Goal: Task Accomplishment & Management: Manage account settings

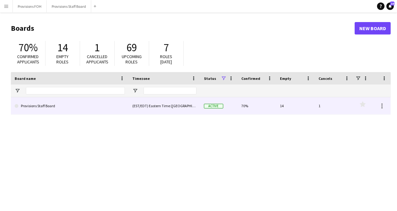
click at [53, 110] on link "Provisions Staff Board" at bounding box center [70, 105] width 110 height 17
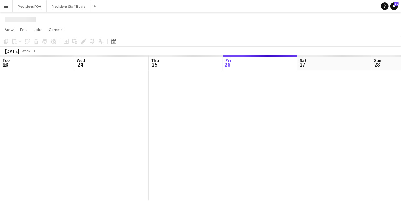
scroll to position [0, 149]
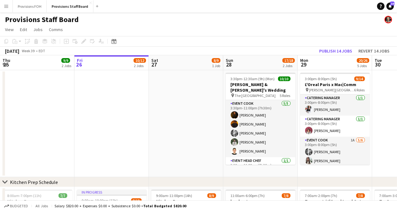
click at [9, 5] on button "Menu" at bounding box center [6, 6] width 12 height 12
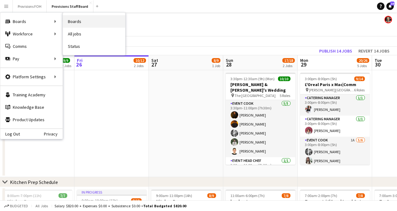
click at [81, 25] on link "Boards" at bounding box center [94, 21] width 62 height 12
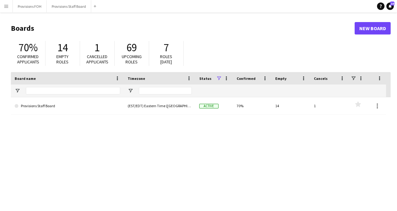
click at [10, 7] on button "Menu" at bounding box center [6, 6] width 12 height 12
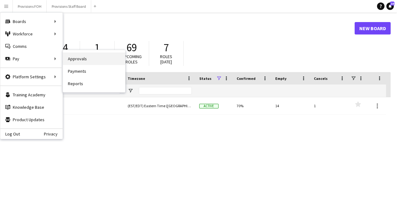
click at [91, 61] on link "Approvals" at bounding box center [94, 59] width 62 height 12
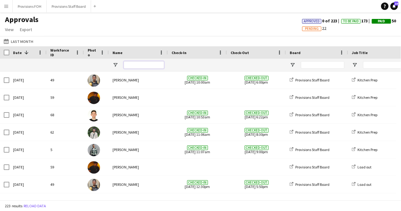
click at [144, 65] on input "Name Filter Input" at bounding box center [144, 64] width 40 height 7
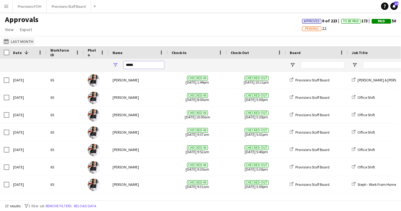
type input "*****"
click at [16, 42] on button "Last Month Last Month" at bounding box center [18, 41] width 32 height 7
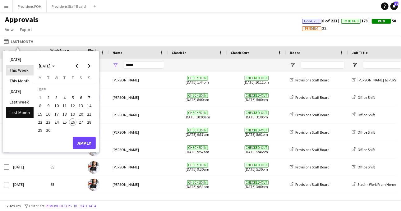
click at [14, 70] on li "This Week" at bounding box center [20, 70] width 28 height 11
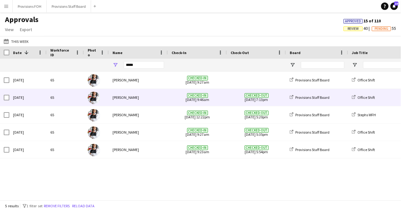
click at [78, 97] on div "65" at bounding box center [65, 97] width 37 height 17
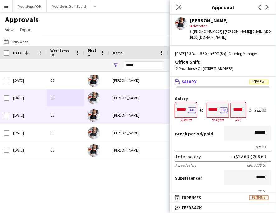
click at [130, 112] on div "[PERSON_NAME]" at bounding box center [138, 114] width 59 height 17
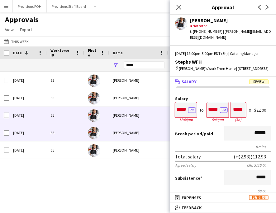
click at [127, 133] on div "[PERSON_NAME]" at bounding box center [138, 132] width 59 height 17
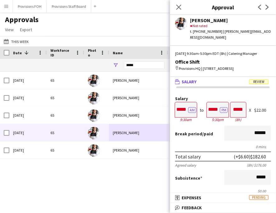
click at [135, 173] on div "[DATE] 65 [PERSON_NAME] Checked-in [DATE] 9:27am Provisions Staff Board [DATE] …" at bounding box center [138, 134] width 276 height 125
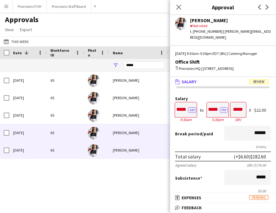
click at [62, 151] on div "65" at bounding box center [65, 149] width 37 height 17
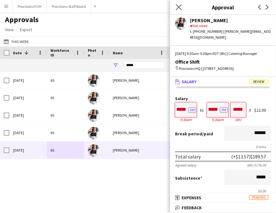
click at [180, 11] on app-icon "Close pop-in" at bounding box center [178, 7] width 9 height 9
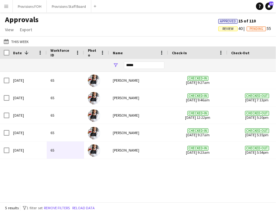
click at [4, 9] on button "Menu" at bounding box center [6, 6] width 12 height 12
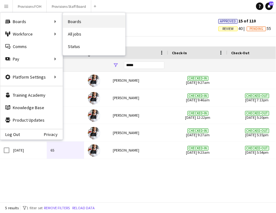
click at [75, 21] on link "Boards" at bounding box center [94, 21] width 62 height 12
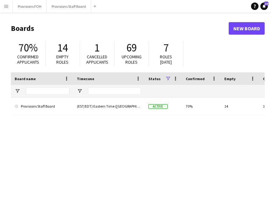
click at [153, 160] on div "Provisions Staff Board (EST/EDT) Eastern Time ([GEOGRAPHIC_DATA] & [GEOGRAPHIC_…" at bounding box center [138, 154] width 254 height 114
click at [36, 115] on div "Provisions Staff Board (EST/EDT) Eastern Time ([GEOGRAPHIC_DATA] & [GEOGRAPHIC_…" at bounding box center [138, 154] width 254 height 114
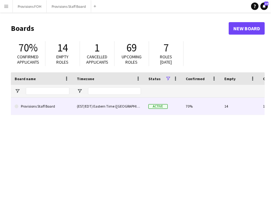
click at [35, 112] on link "Provisions Staff Board" at bounding box center [42, 105] width 55 height 17
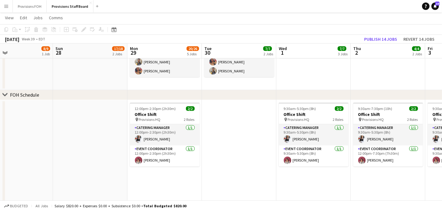
scroll to position [0, 183]
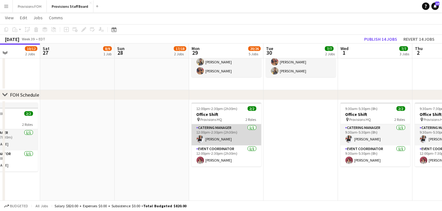
click at [216, 137] on app-card-role "Catering Manager [DATE] 12:00pm-2:30pm (2h30m) [PERSON_NAME]" at bounding box center [226, 134] width 70 height 21
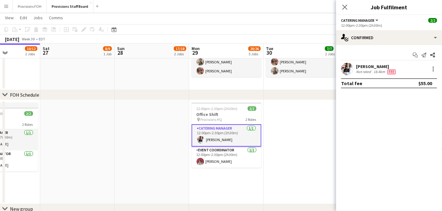
drag, startPoint x: 434, startPoint y: 71, endPoint x: 385, endPoint y: 51, distance: 53.6
click at [385, 51] on div "Start chat Send notification Share" at bounding box center [389, 55] width 96 height 10
click at [401, 70] on div at bounding box center [432, 68] width 7 height 7
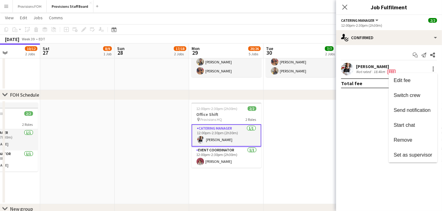
click at [227, 117] on div at bounding box center [221, 105] width 442 height 211
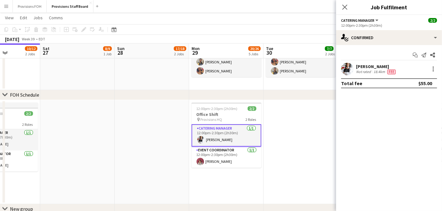
click at [227, 117] on h3 "Office Shift" at bounding box center [226, 115] width 70 height 6
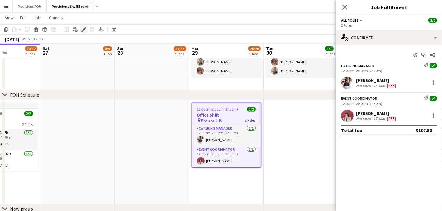
click at [83, 28] on icon "Edit" at bounding box center [83, 29] width 5 height 5
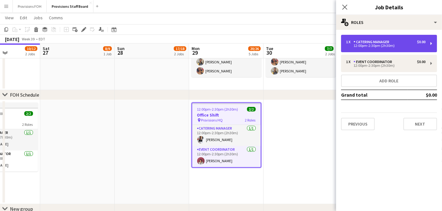
click at [365, 44] on div "Catering Manager" at bounding box center [372, 42] width 38 height 4
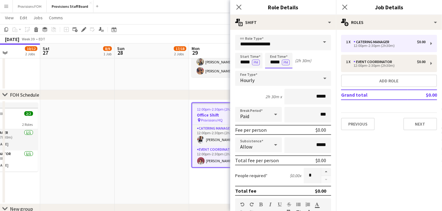
click at [275, 64] on input "*****" at bounding box center [278, 61] width 27 height 16
type input "****"
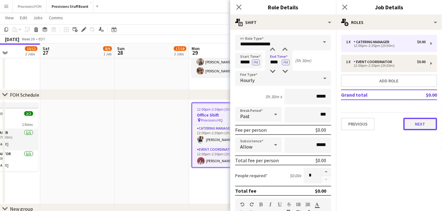
click at [401, 127] on button "Next" at bounding box center [420, 124] width 34 height 12
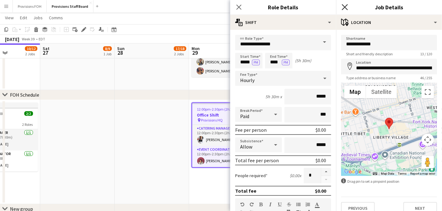
click at [344, 10] on icon "Close pop-in" at bounding box center [344, 7] width 6 height 6
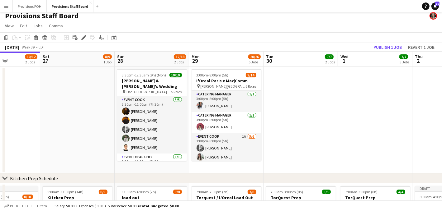
scroll to position [1, 0]
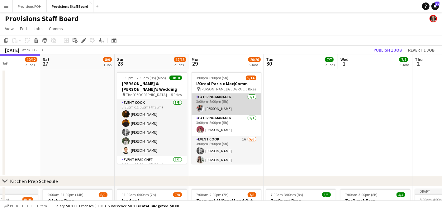
click at [216, 110] on app-card-role "Catering Manager [DATE] 3:00pm-8:00pm (5h) [PERSON_NAME]" at bounding box center [226, 104] width 70 height 21
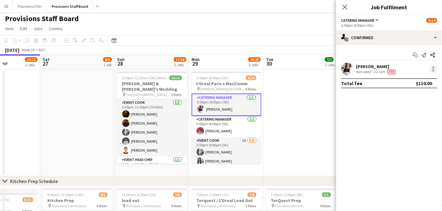
click at [401, 70] on div at bounding box center [432, 68] width 7 height 7
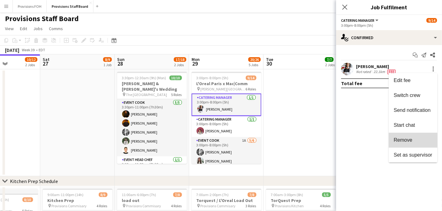
click at [397, 146] on button "Remove" at bounding box center [412, 140] width 49 height 15
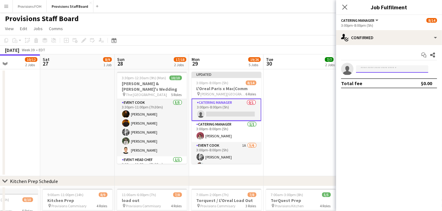
click at [373, 72] on input at bounding box center [392, 68] width 72 height 7
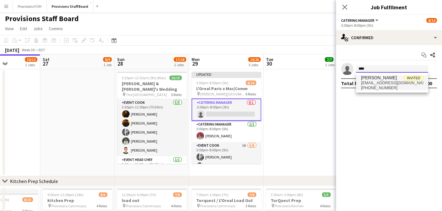
type input "****"
click at [375, 81] on span "[EMAIL_ADDRESS][DOMAIN_NAME]" at bounding box center [392, 83] width 62 height 5
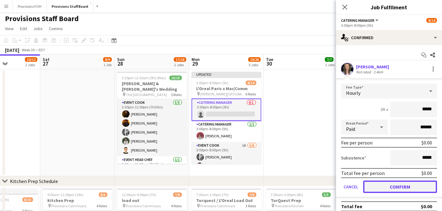
click at [390, 188] on button "Confirm" at bounding box center [400, 187] width 74 height 12
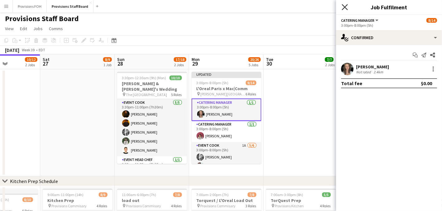
click at [345, 9] on icon "Close pop-in" at bounding box center [344, 7] width 6 height 6
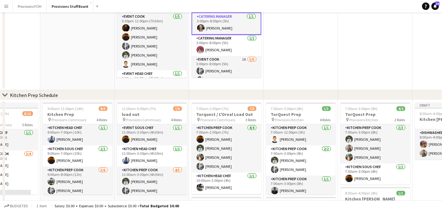
scroll to position [0, 0]
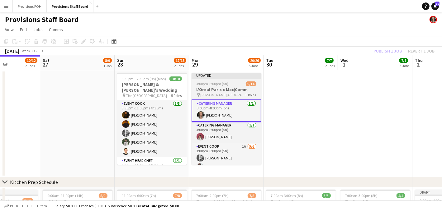
click at [219, 81] on app-job-card "Updated 3:00pm-8:00pm (5h) 9/14 L'Oreal Paris x Mac|Comm pin [PERSON_NAME] [PER…" at bounding box center [226, 119] width 70 height 92
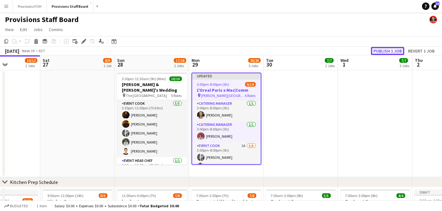
click at [377, 52] on button "Publish 1 job" at bounding box center [387, 51] width 33 height 8
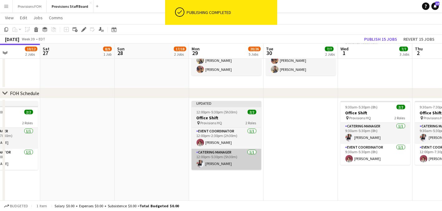
scroll to position [259, 0]
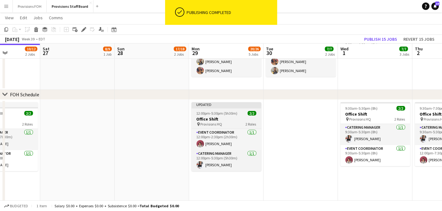
click at [217, 105] on div "Updated" at bounding box center [226, 104] width 70 height 5
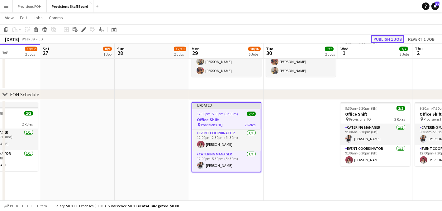
click at [382, 40] on button "Publish 1 job" at bounding box center [387, 39] width 33 height 8
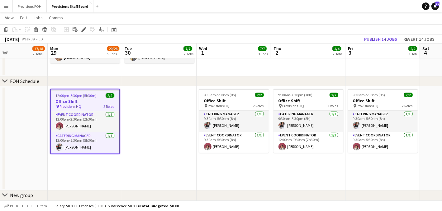
scroll to position [0, 176]
